Goal: Task Accomplishment & Management: Manage account settings

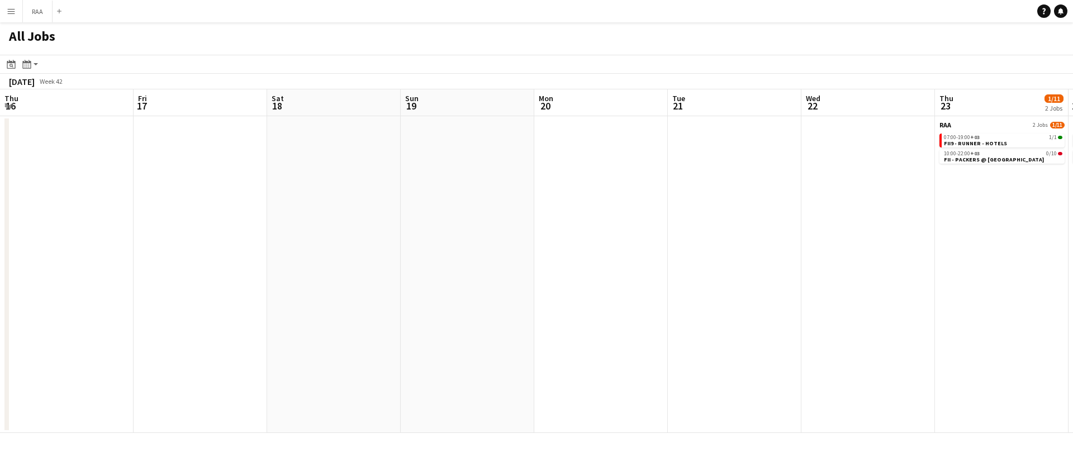
scroll to position [0, 288]
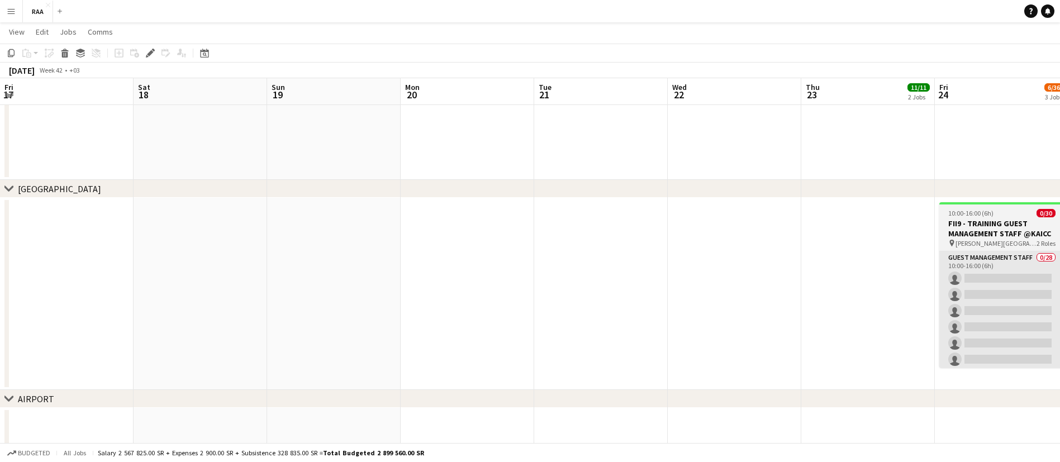
scroll to position [0, 384]
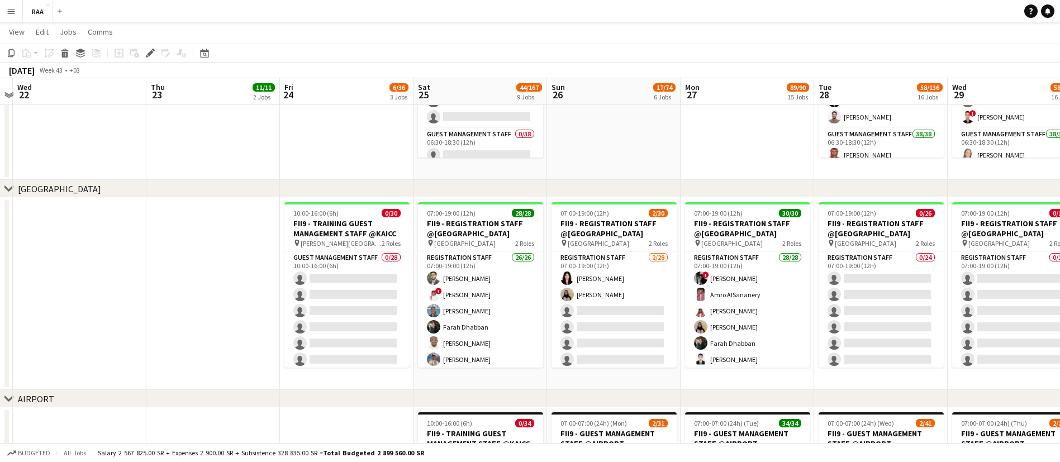
drag, startPoint x: 488, startPoint y: 253, endPoint x: 213, endPoint y: 206, distance: 279.5
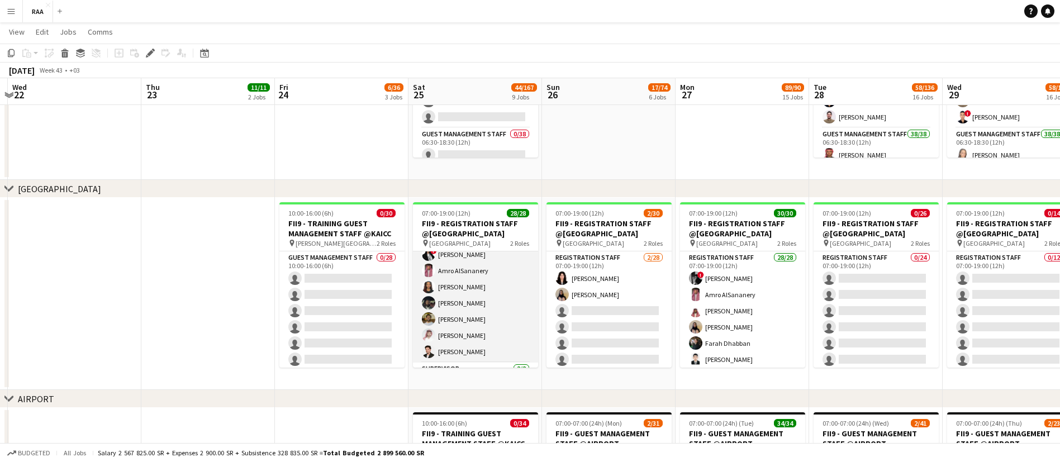
scroll to position [0, 0]
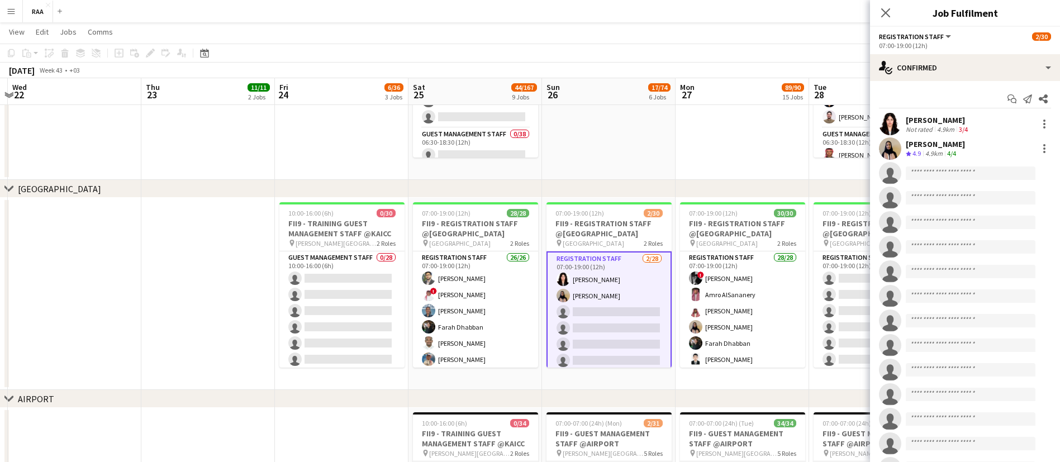
click at [907, 126] on div "Not rated" at bounding box center [920, 129] width 29 height 8
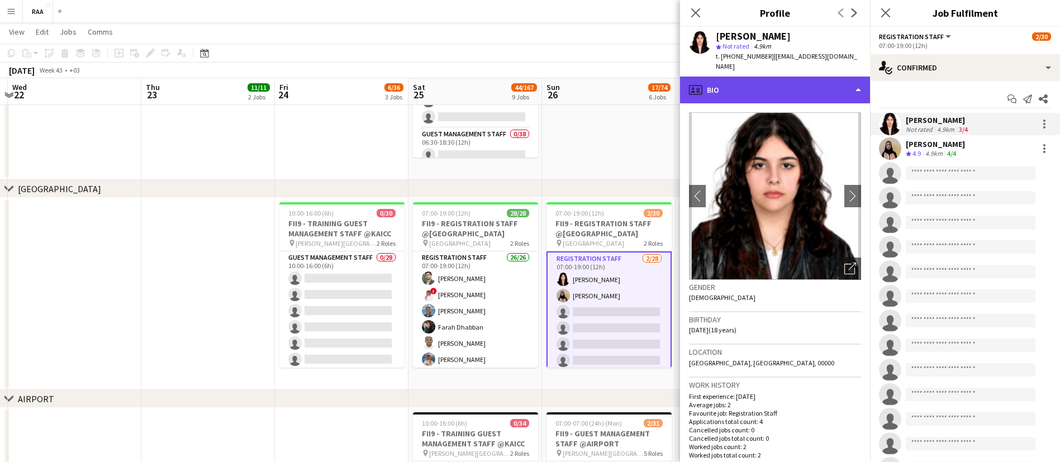
click at [822, 83] on div "profile Bio" at bounding box center [775, 90] width 190 height 27
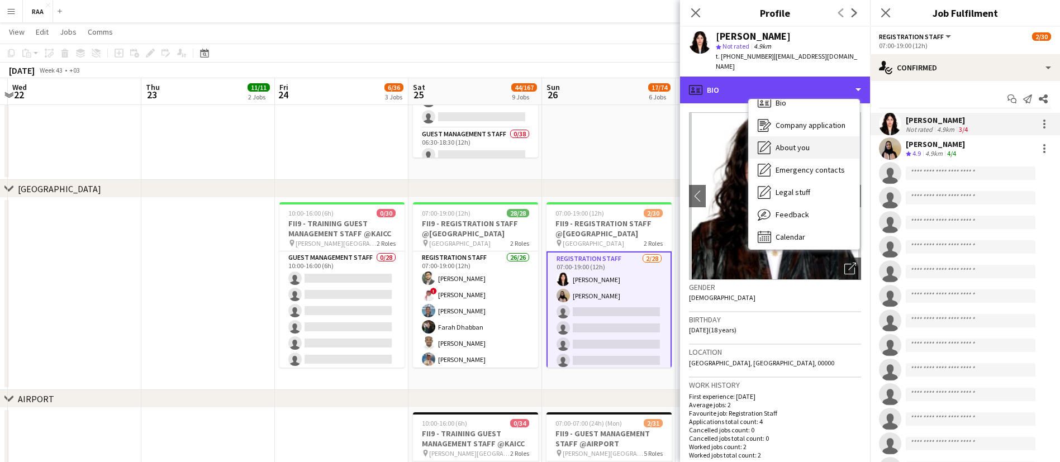
scroll to position [16, 0]
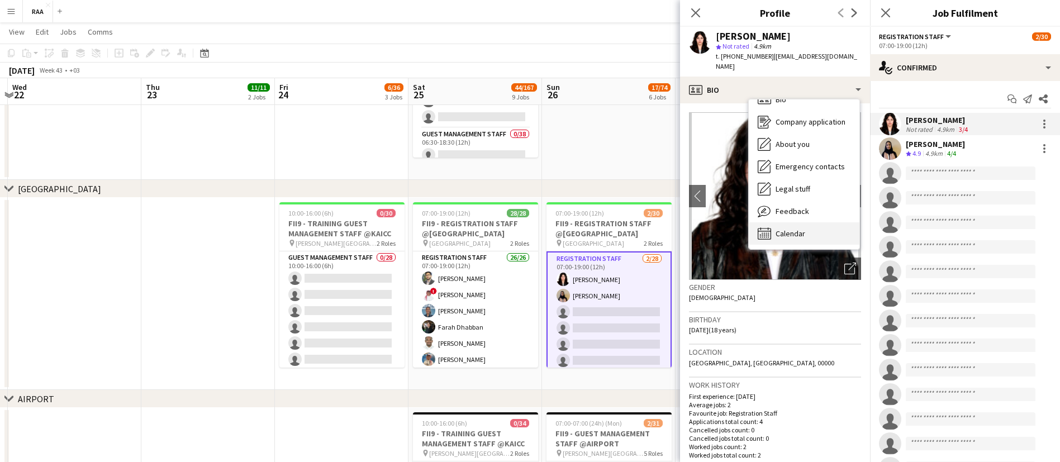
click at [823, 228] on div "Calendar Calendar" at bounding box center [804, 233] width 111 height 22
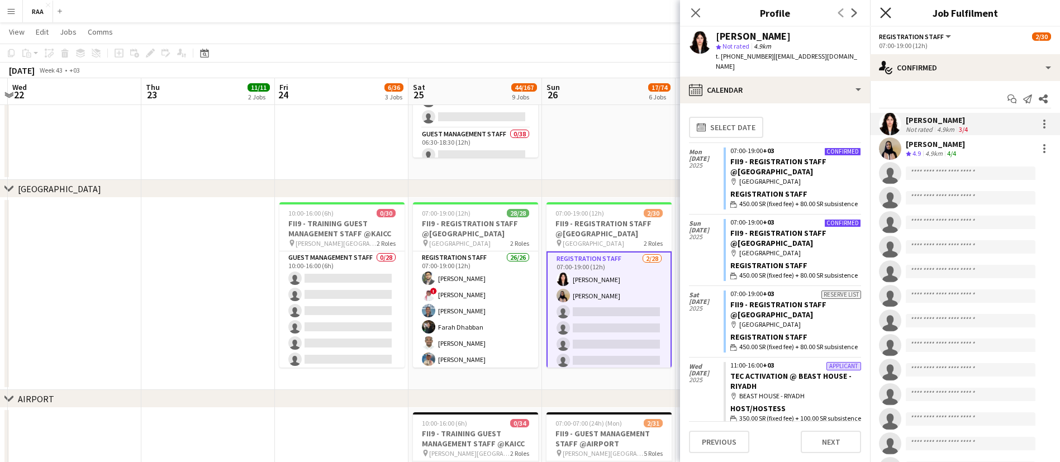
click at [883, 7] on icon "Close pop-in" at bounding box center [885, 12] width 11 height 11
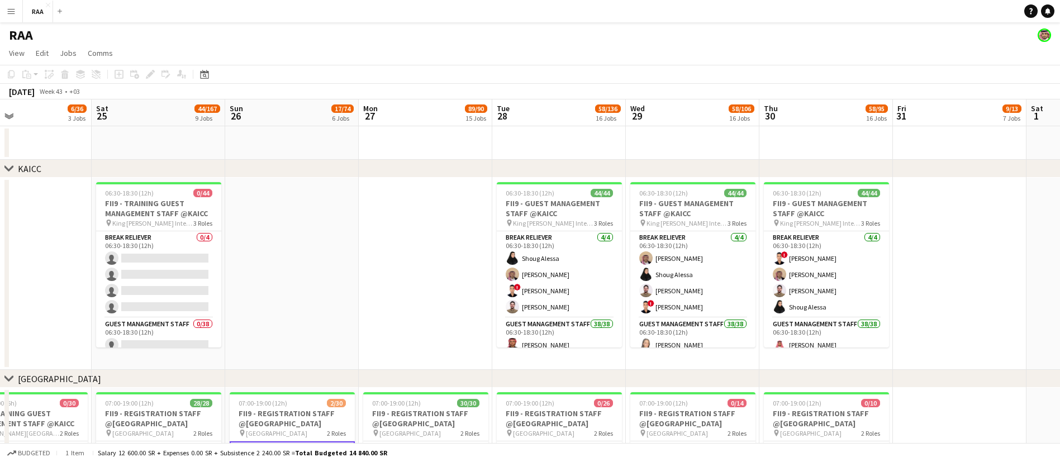
scroll to position [0, 397]
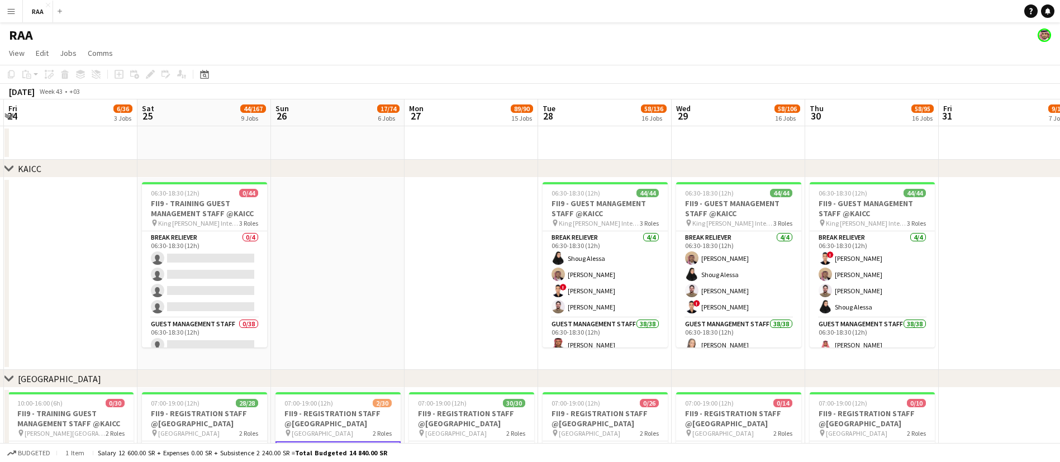
drag, startPoint x: 773, startPoint y: 254, endPoint x: 502, endPoint y: 250, distance: 271.0
click at [505, 247] on app-date-cell at bounding box center [471, 274] width 134 height 192
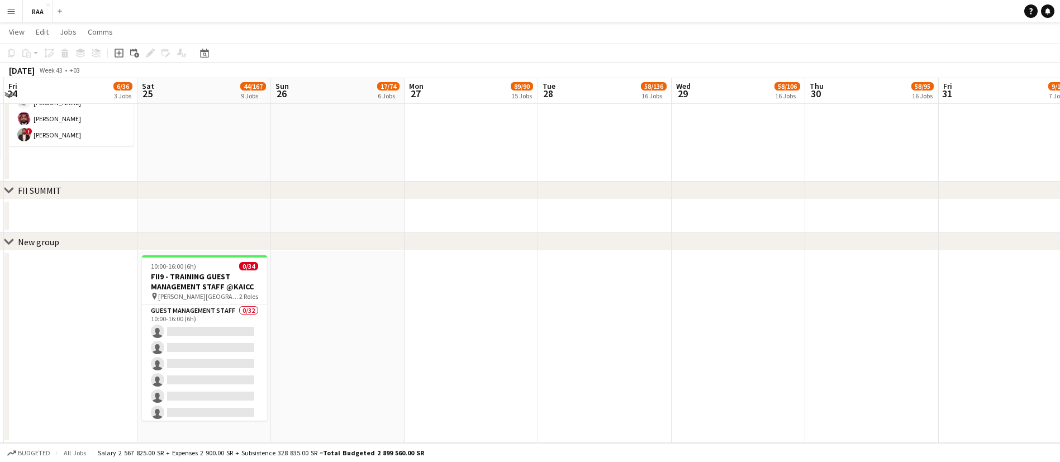
scroll to position [2234, 0]
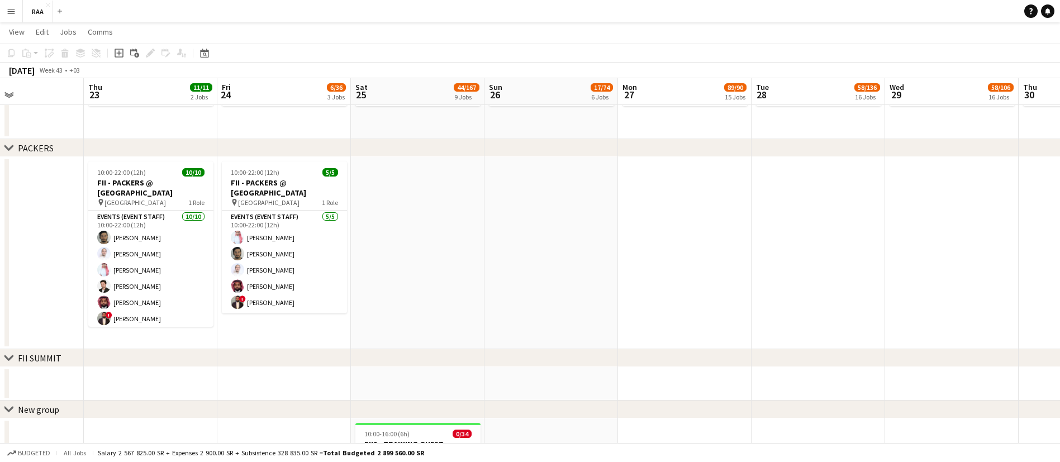
drag, startPoint x: 284, startPoint y: 276, endPoint x: 498, endPoint y: 234, distance: 218.1
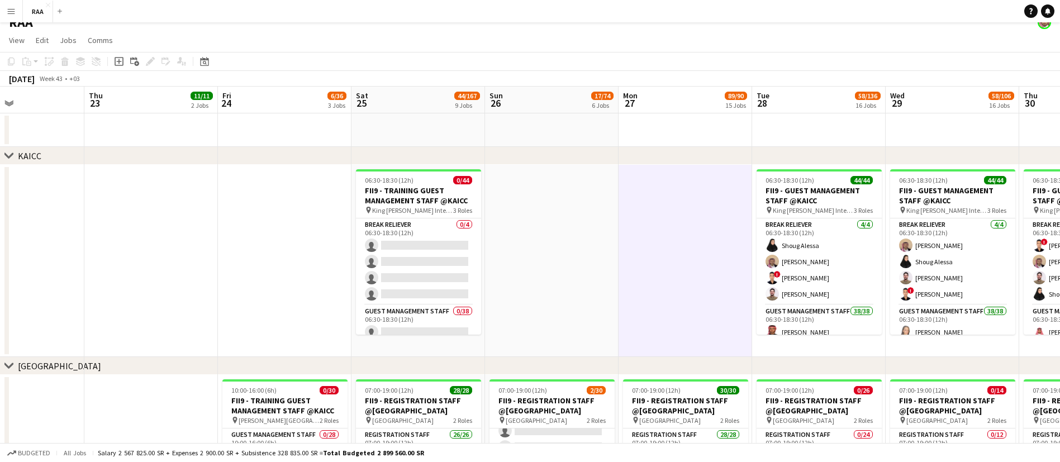
scroll to position [168, 0]
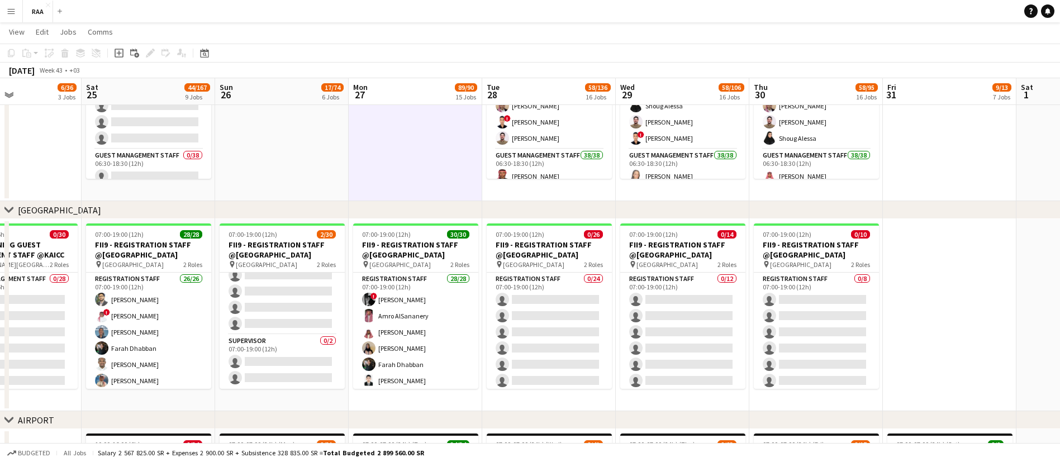
drag, startPoint x: 655, startPoint y: 161, endPoint x: 385, endPoint y: 146, distance: 270.8
